Goal: Ask a question

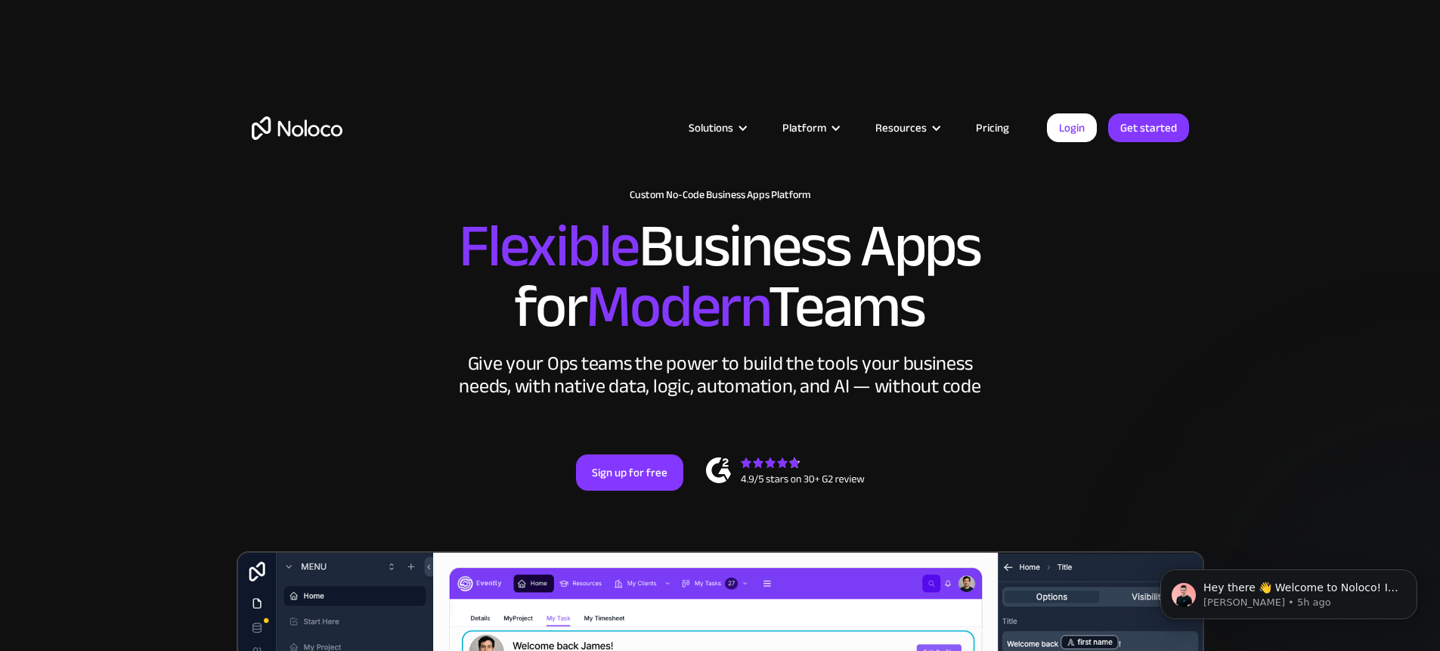
click at [974, 129] on link "Pricing" at bounding box center [992, 128] width 71 height 20
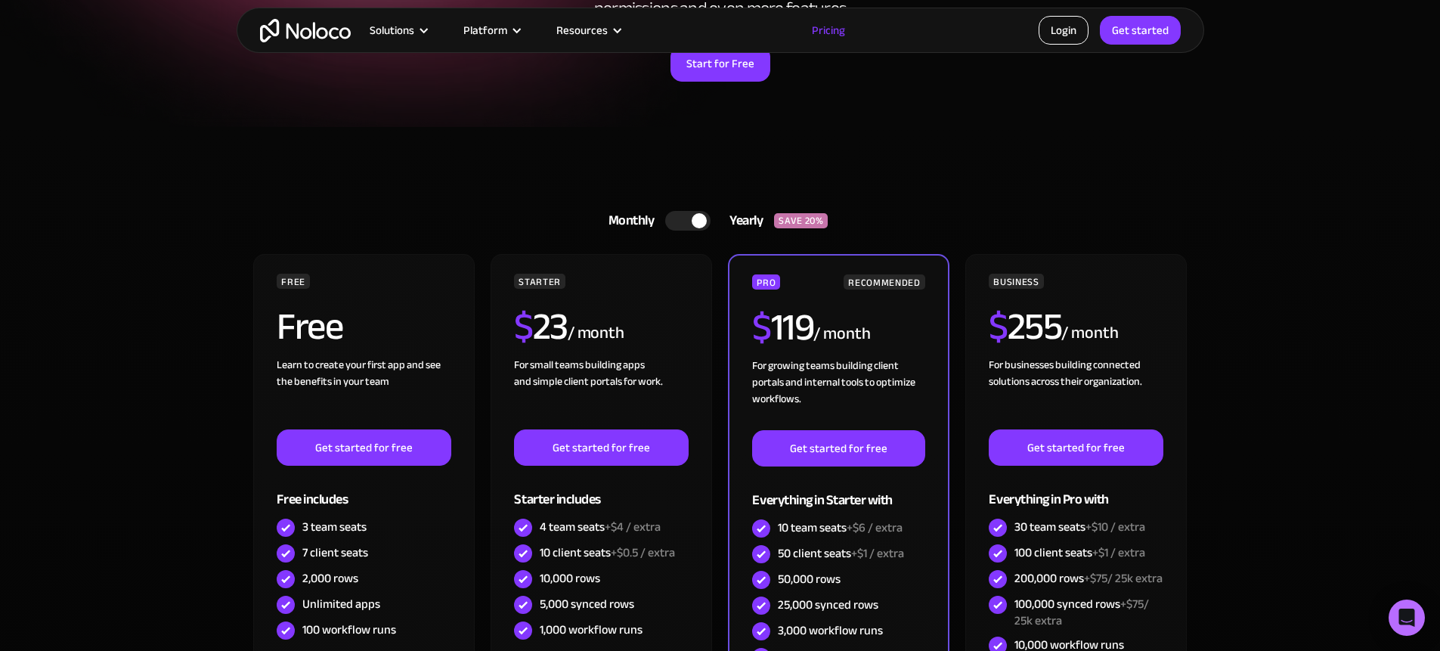
click at [1049, 43] on link "Login" at bounding box center [1064, 30] width 50 height 29
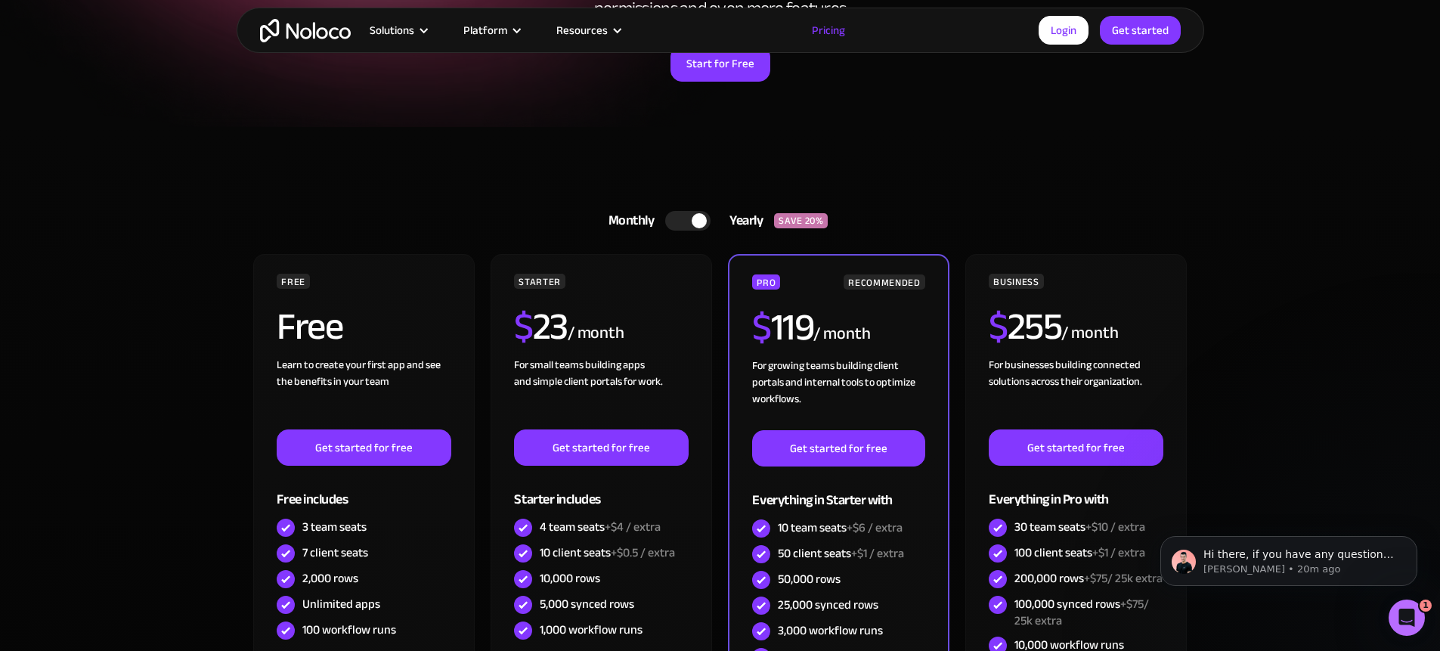
scroll to position [544, 0]
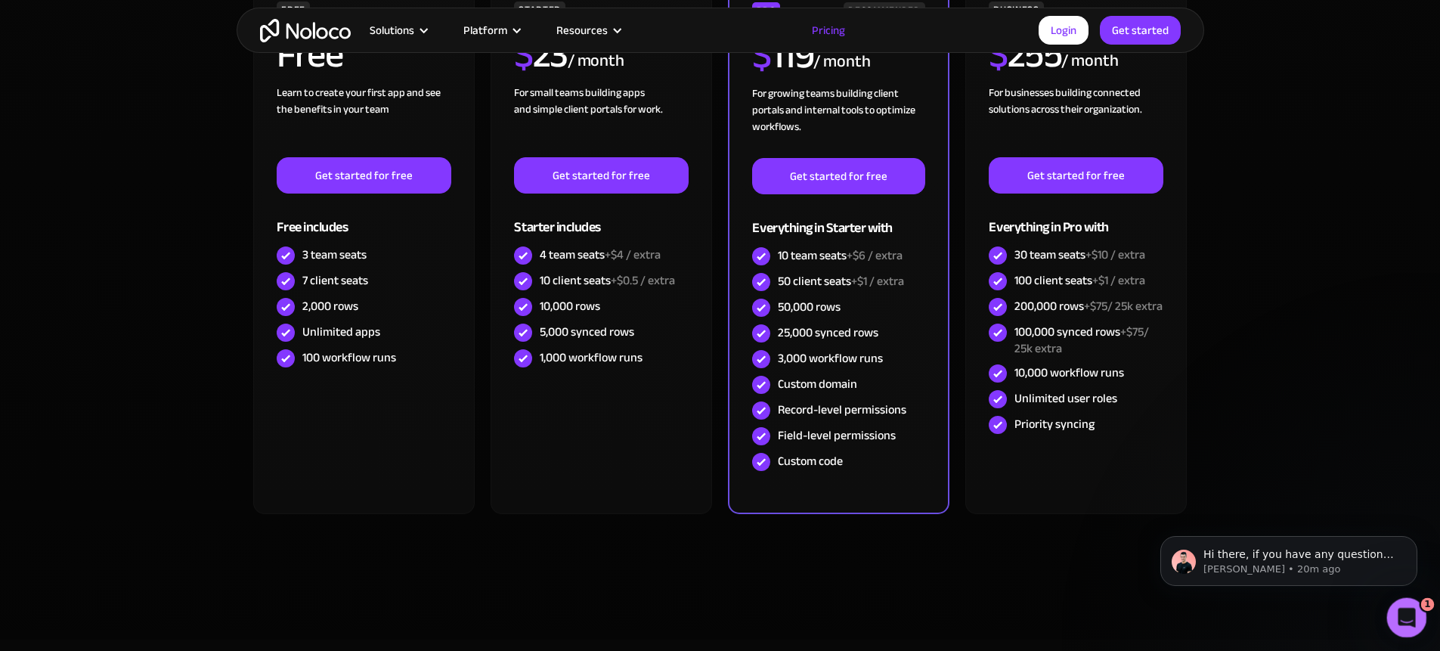
click at [1417, 633] on div "Open Intercom Messenger" at bounding box center [1405, 615] width 36 height 36
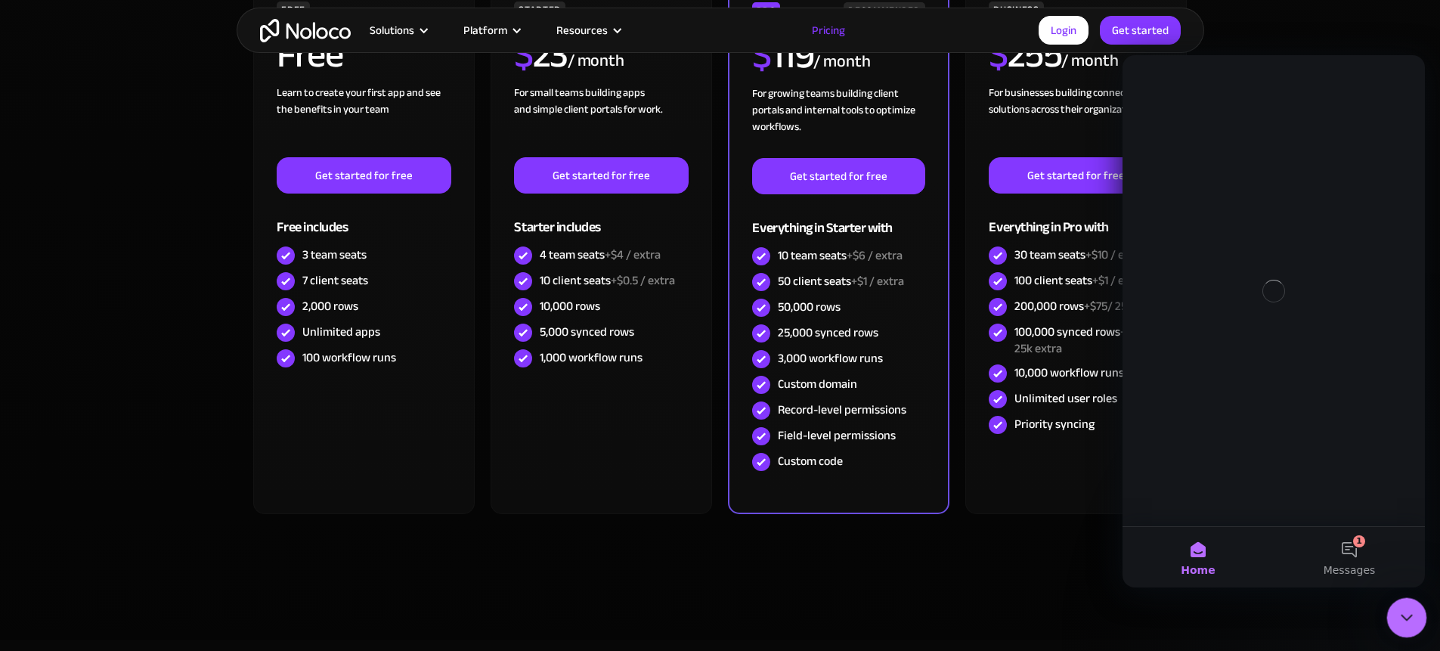
scroll to position [0, 0]
click at [1327, 548] on button "2 Messages" at bounding box center [1349, 557] width 151 height 60
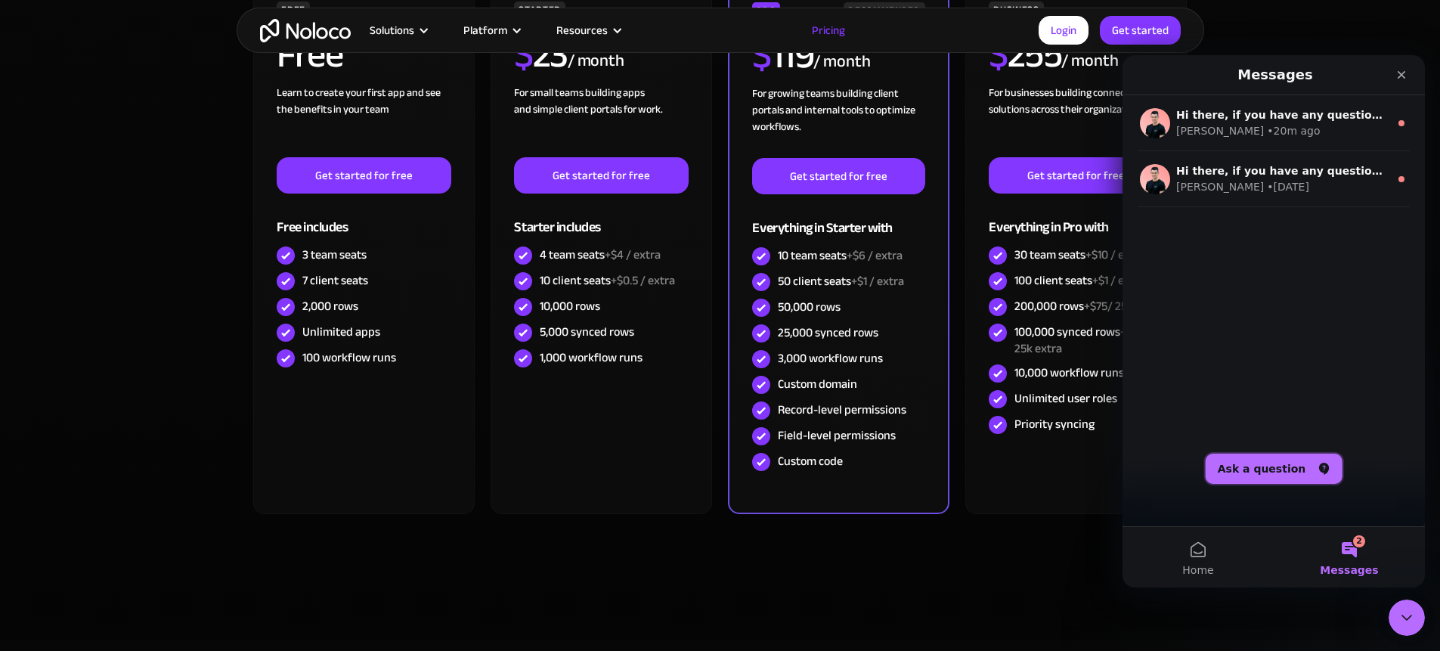
click at [1219, 470] on button "Ask a question" at bounding box center [1274, 469] width 137 height 30
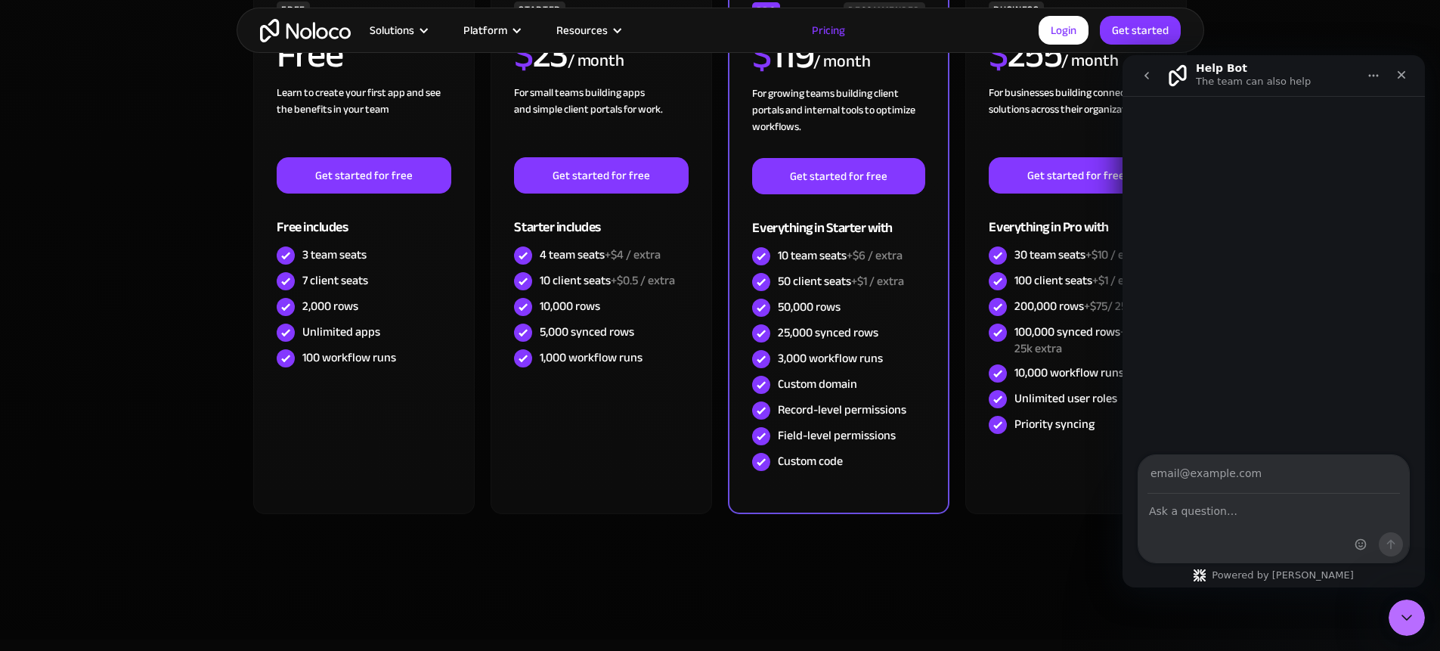
click at [1254, 479] on input "Your email" at bounding box center [1274, 474] width 253 height 39
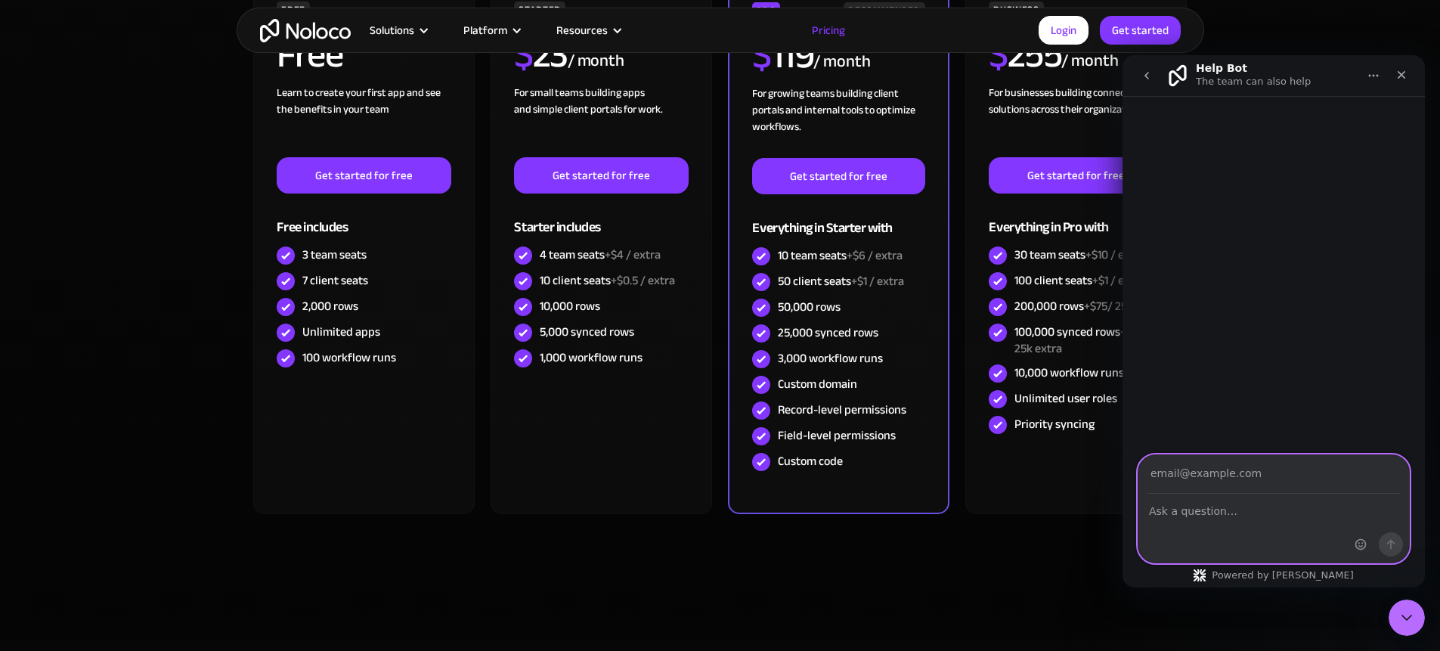
click at [1276, 510] on textarea "Ask a question…" at bounding box center [1274, 507] width 271 height 26
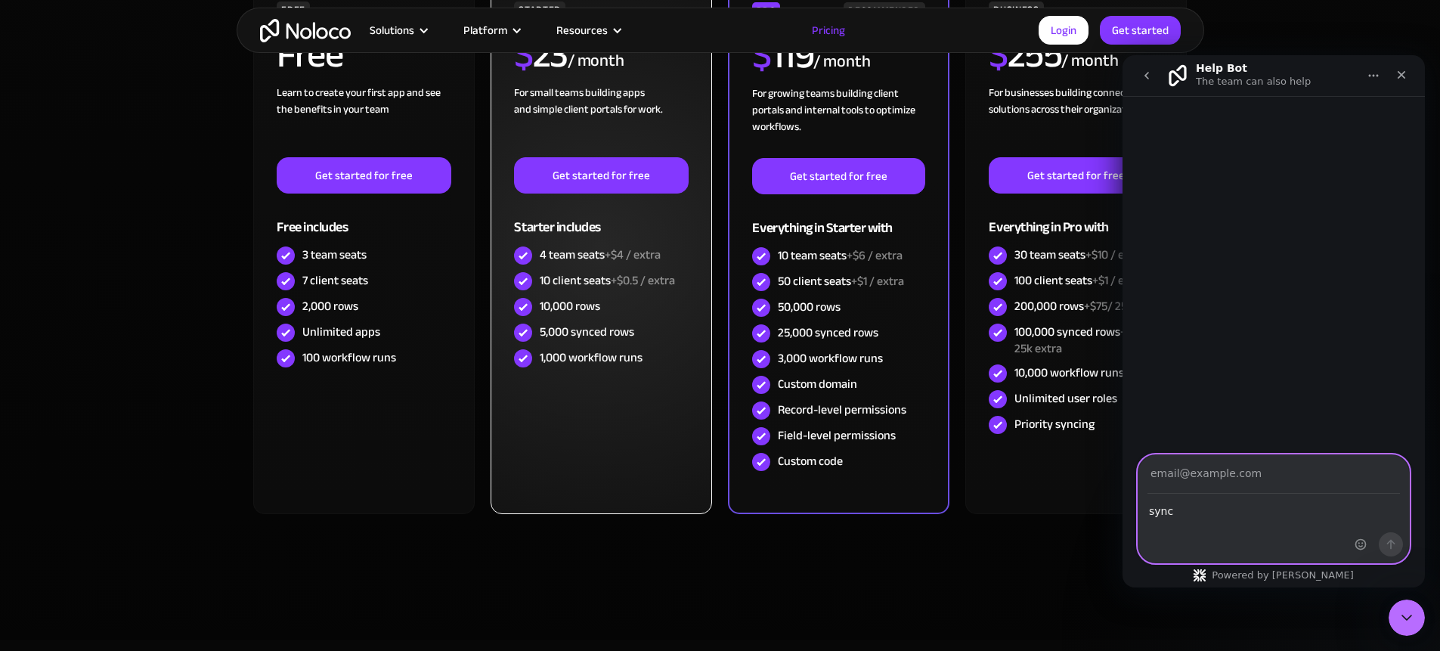
type textarea "sync"
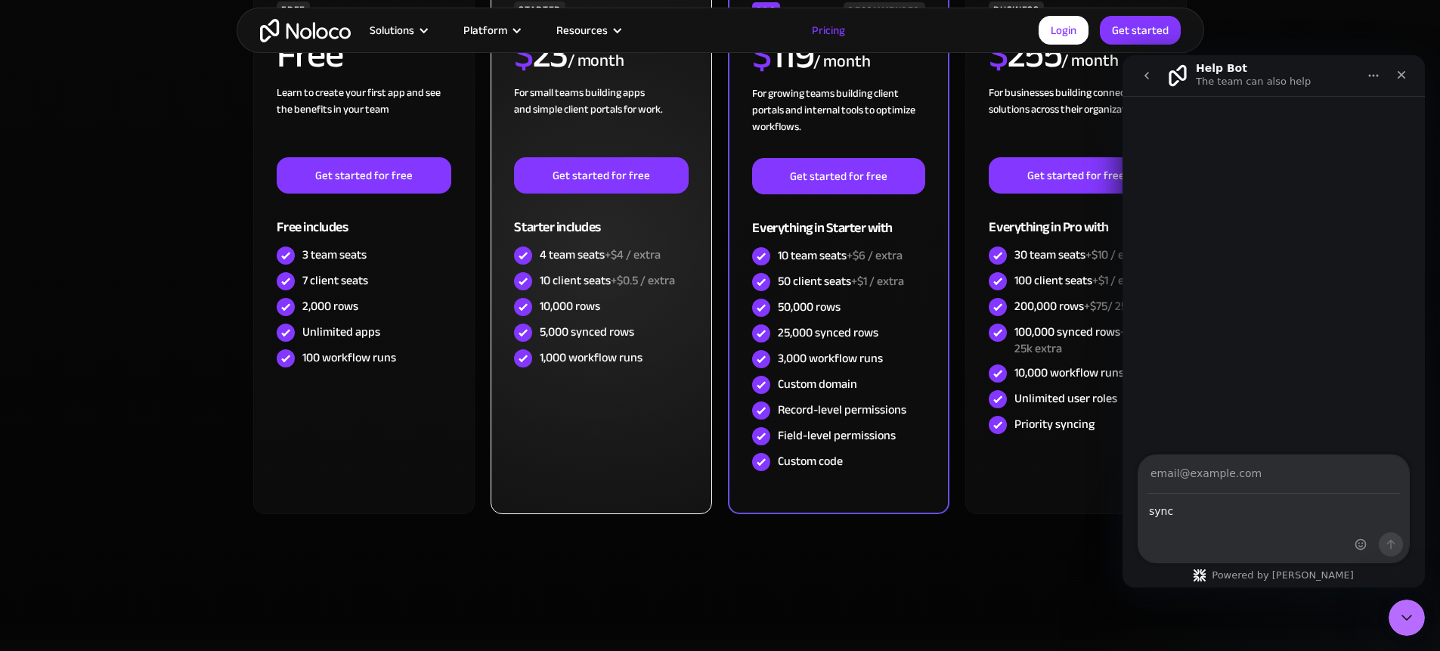
click at [563, 453] on div "STARTER $ 23 / month For small teams building apps and simple client portals fo…" at bounding box center [601, 248] width 221 height 532
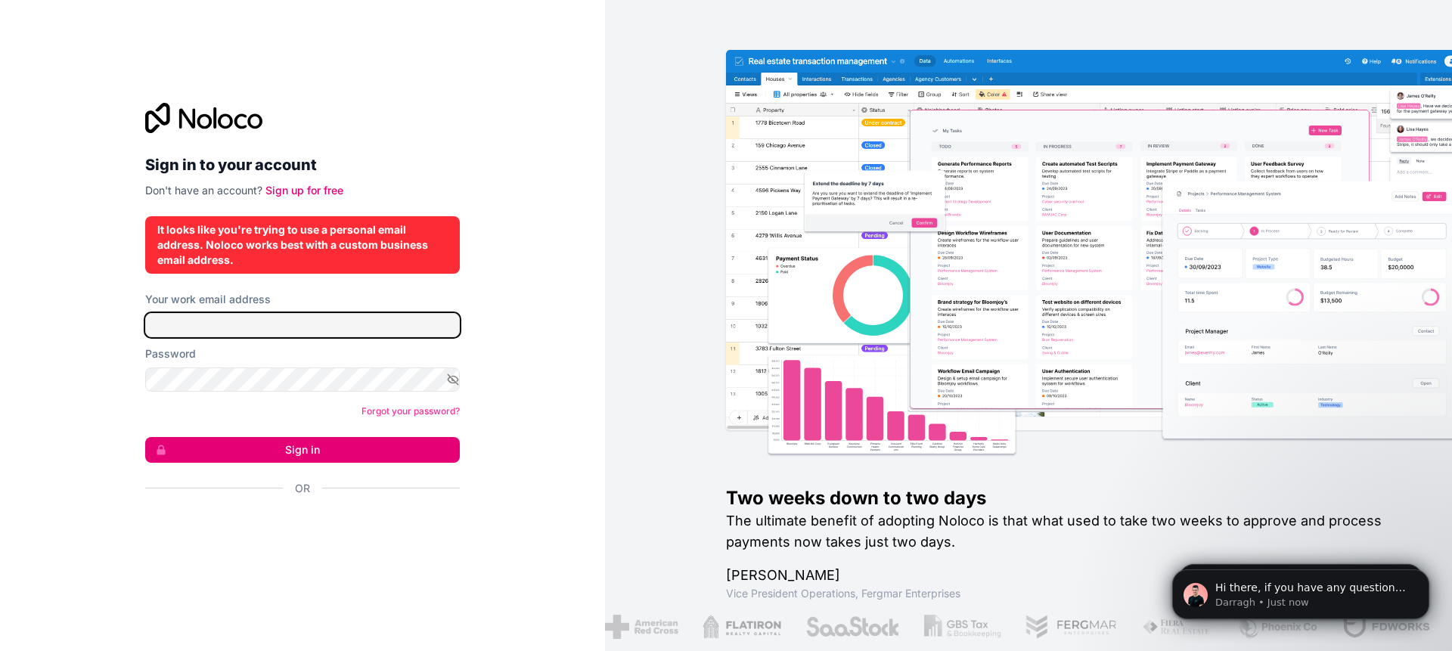
click at [370, 327] on input "Your work email address" at bounding box center [302, 325] width 315 height 24
type input "abigail@cheshirecatworks.com"
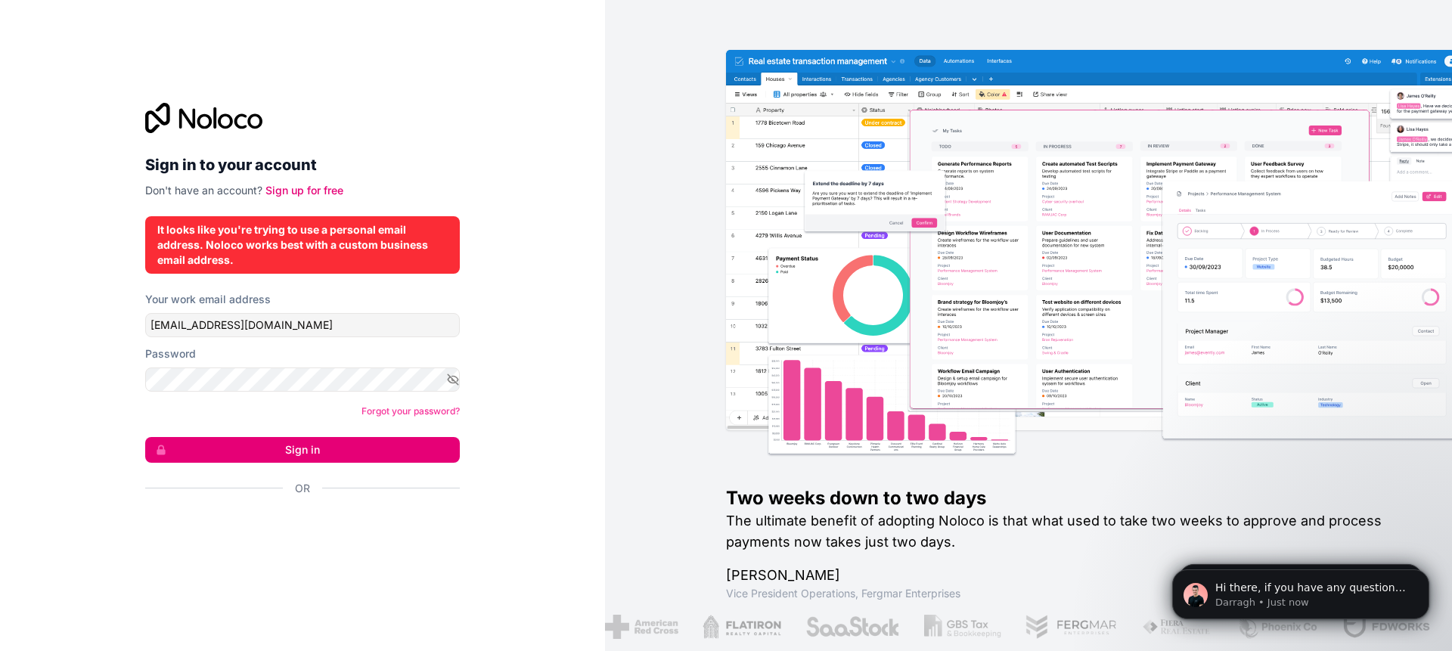
click at [272, 453] on button "Sign in" at bounding box center [302, 450] width 315 height 26
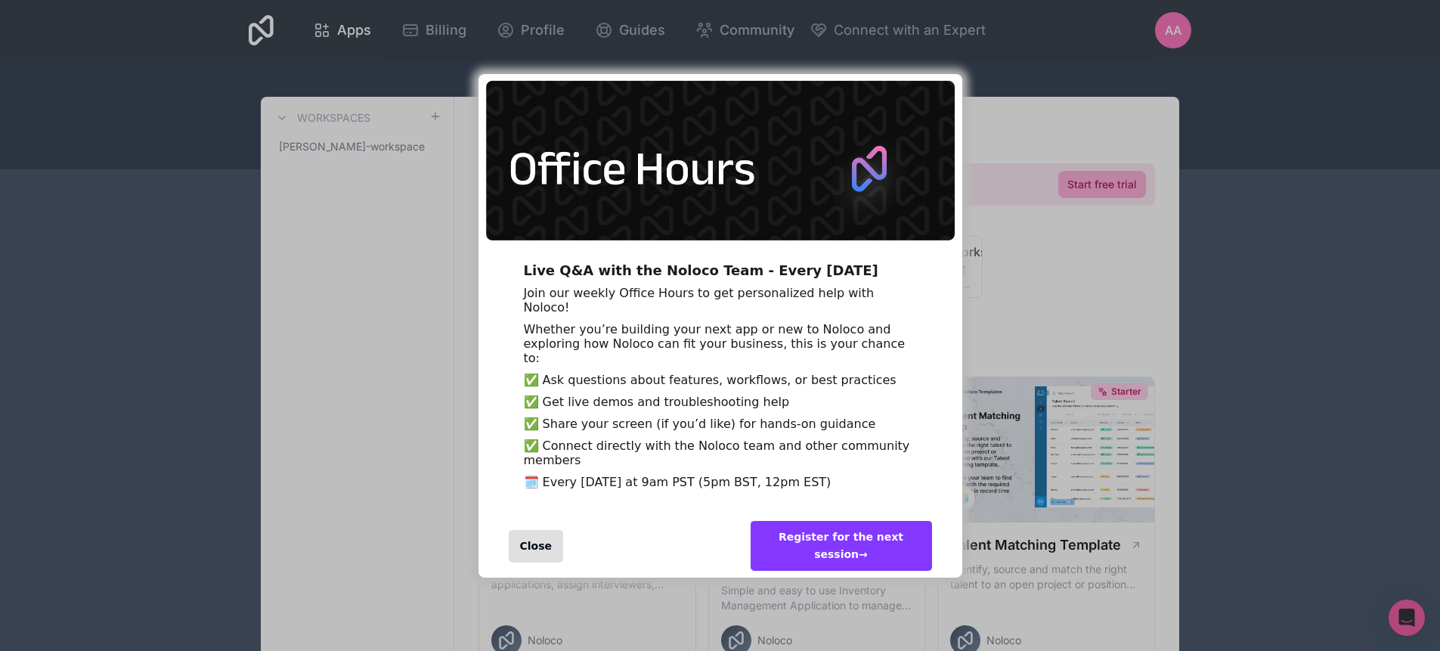
click at [517, 563] on div "Close" at bounding box center [536, 546] width 55 height 33
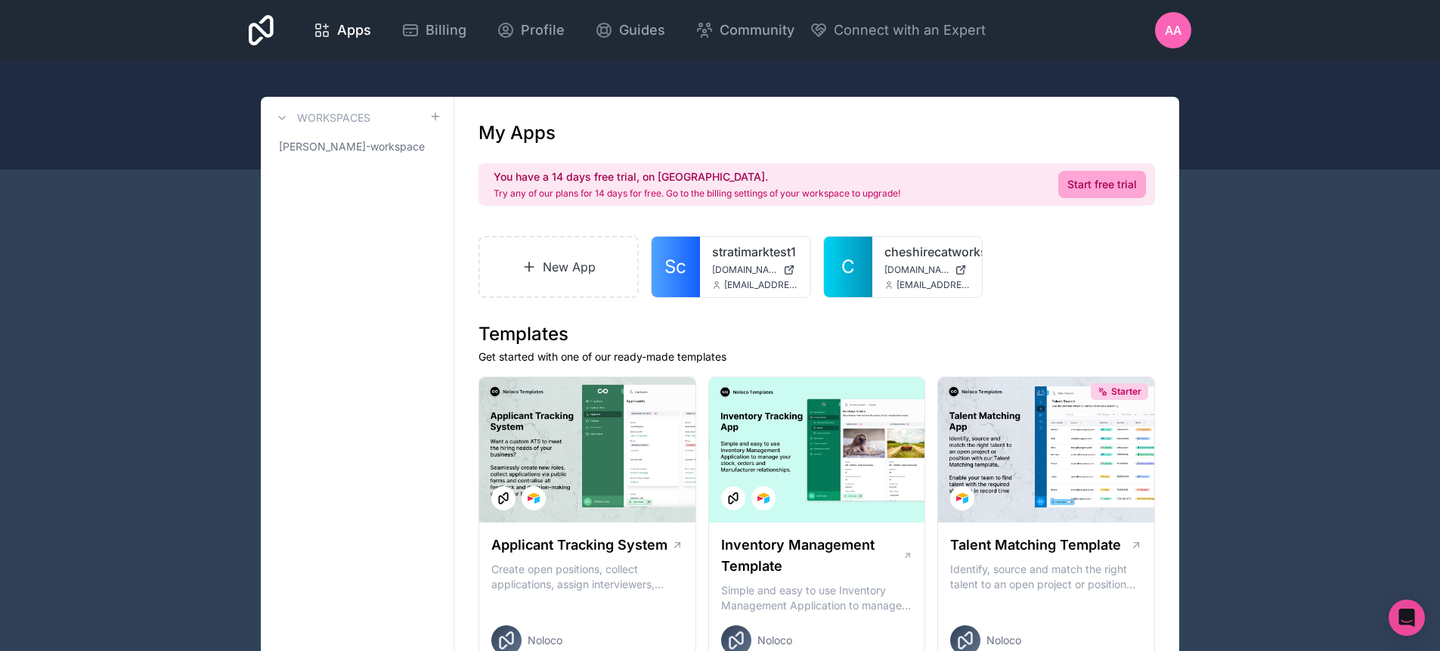
click at [689, 250] on link "Sc" at bounding box center [676, 267] width 48 height 60
